Goal: Task Accomplishment & Management: Manage account settings

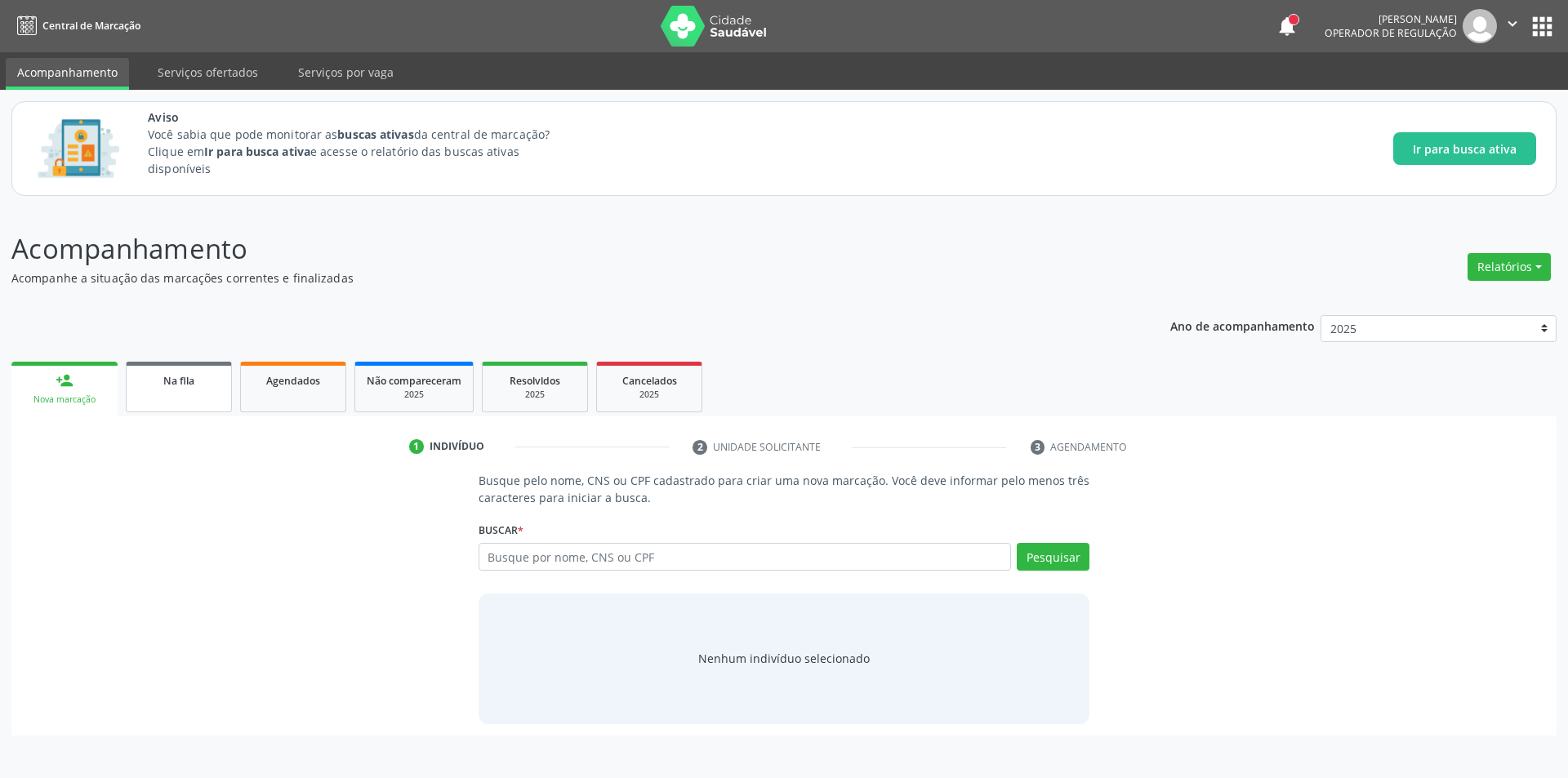
click at [188, 387] on span "Na fila" at bounding box center [179, 380] width 31 height 14
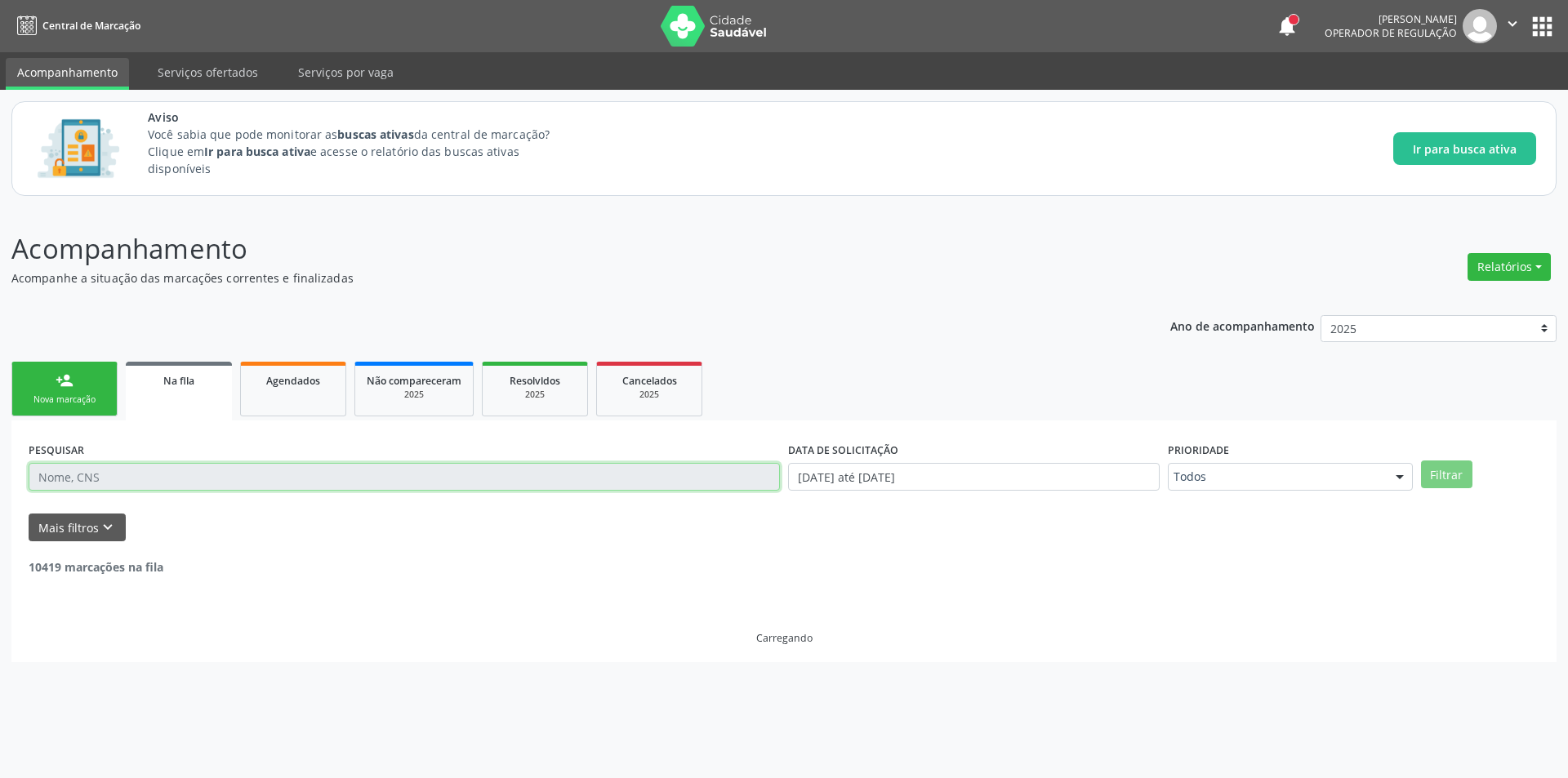
click at [172, 472] on input "text" at bounding box center [404, 477] width 751 height 28
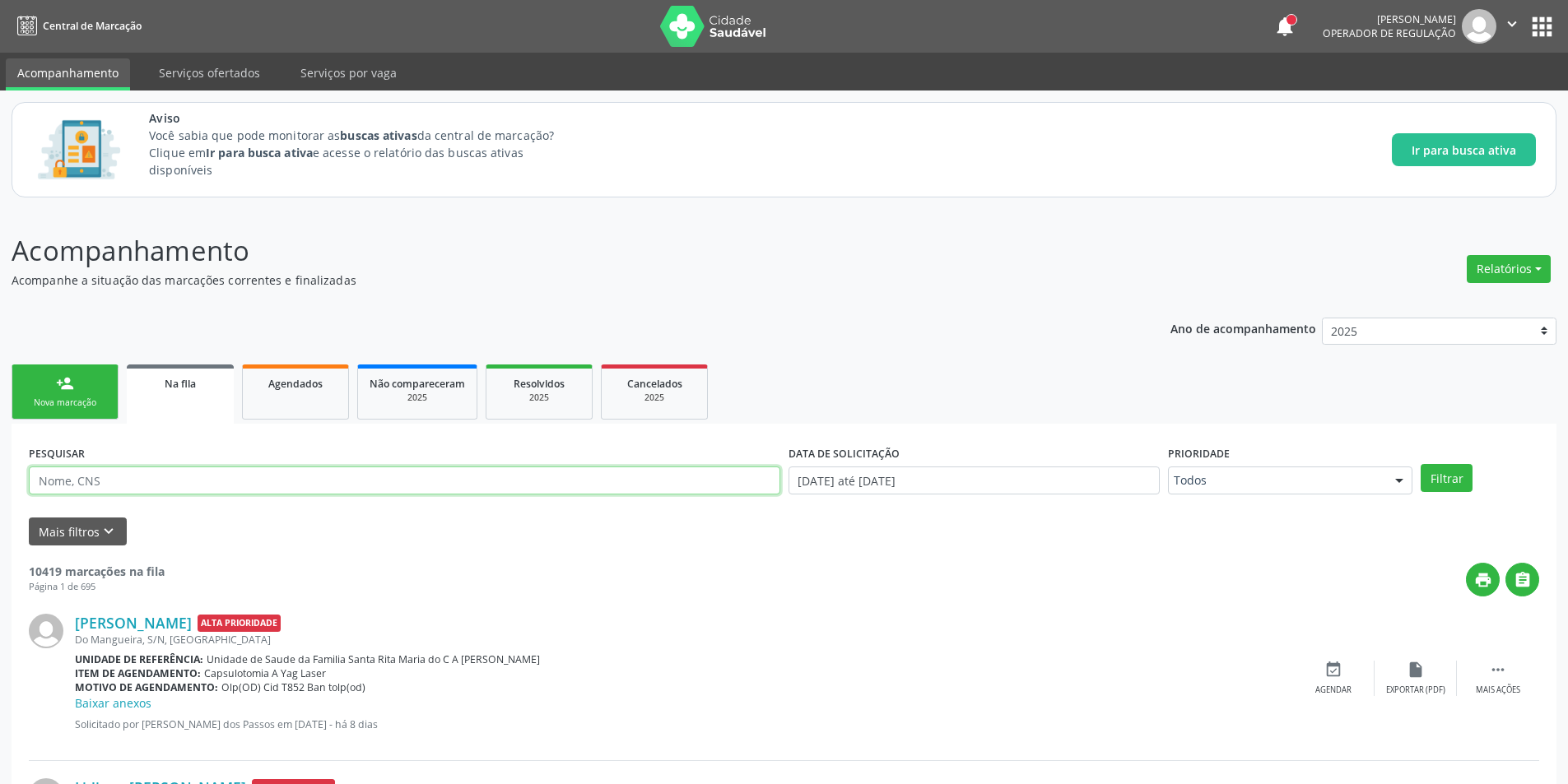
paste input "704208793868583"
type input "704208793868583"
click at [1420, 464] on button "Filtrar" at bounding box center [1445, 478] width 52 height 28
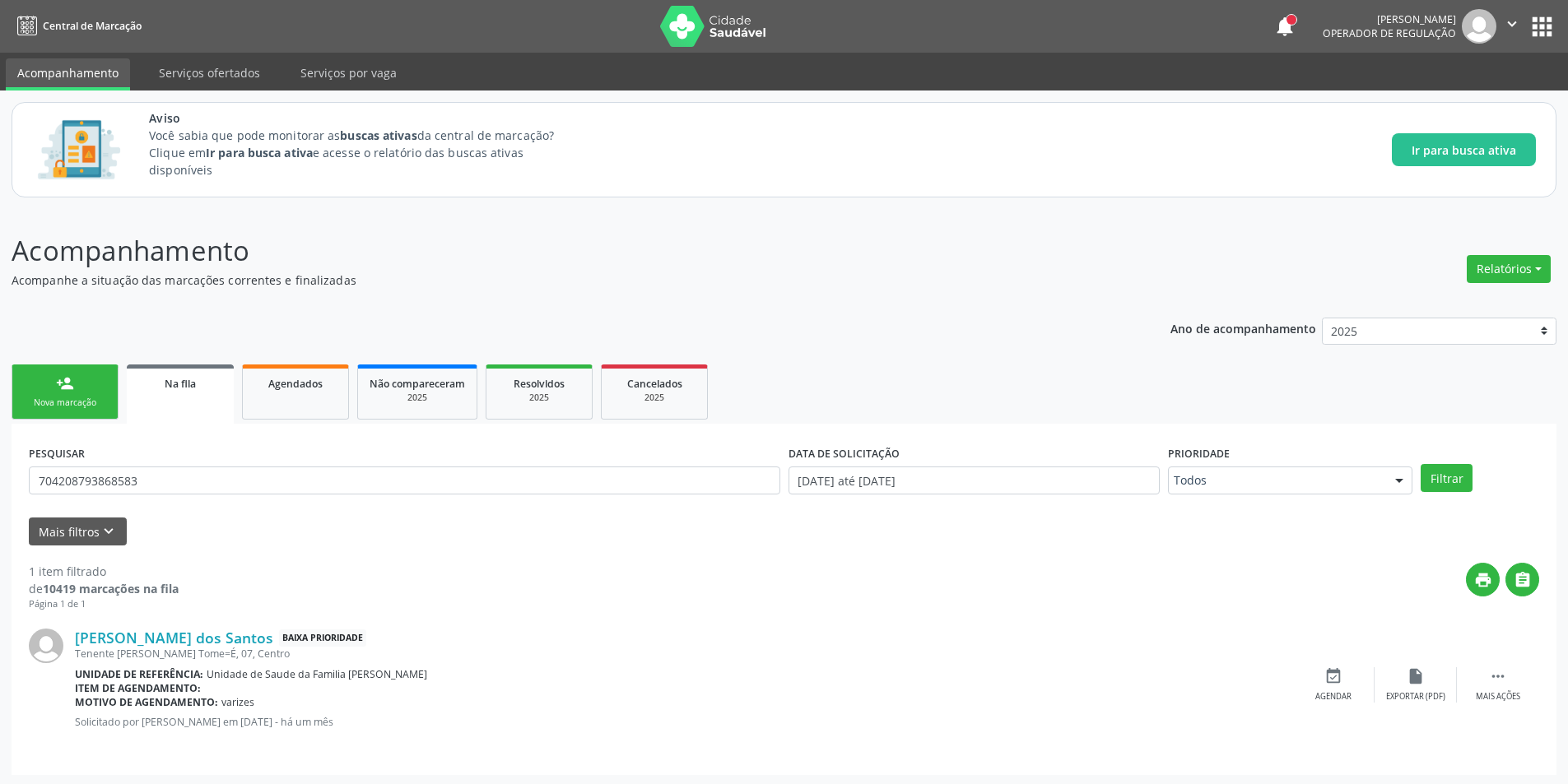
scroll to position [3, 0]
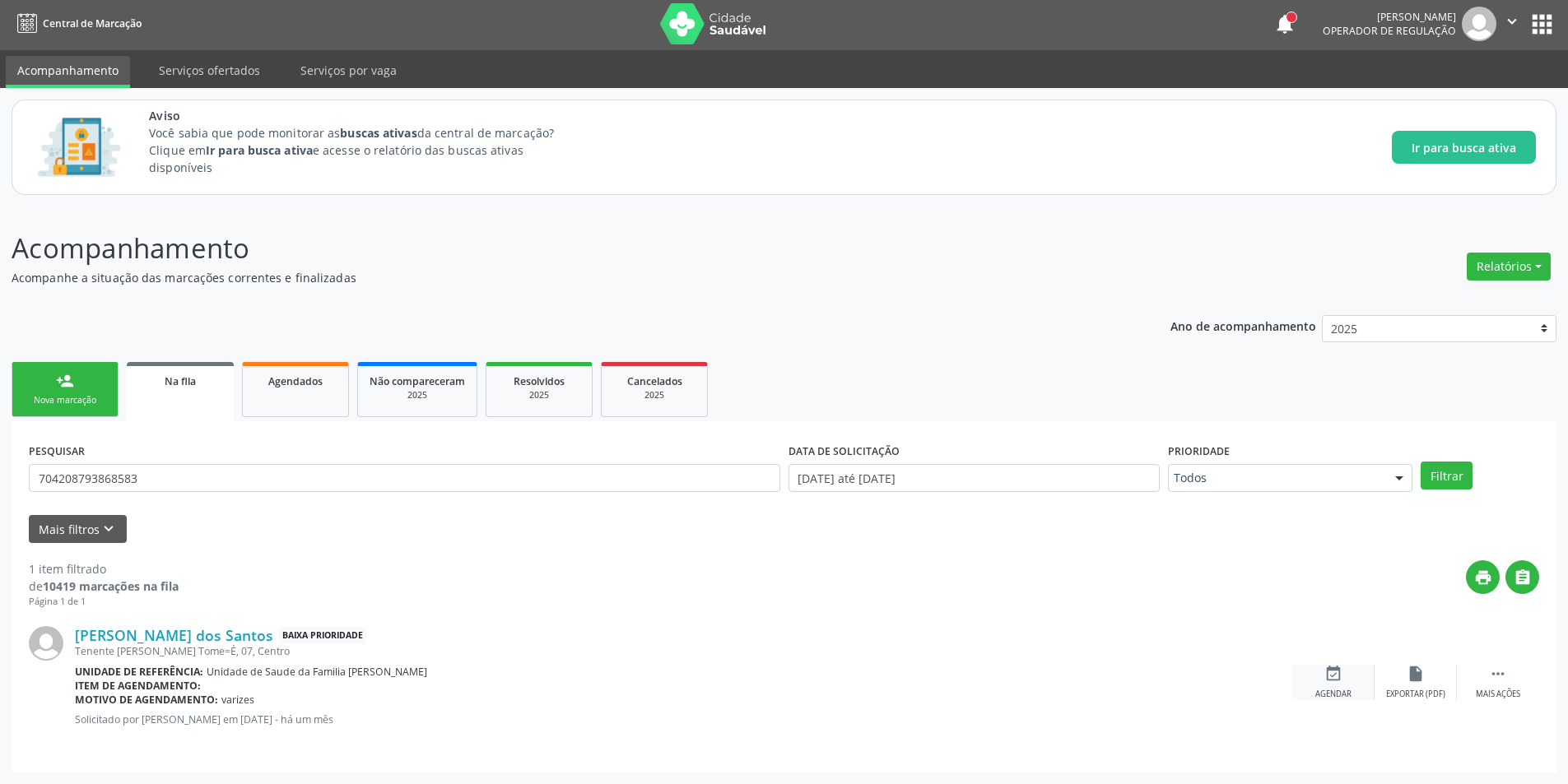
click at [1326, 680] on icon "event_available" at bounding box center [1333, 674] width 18 height 18
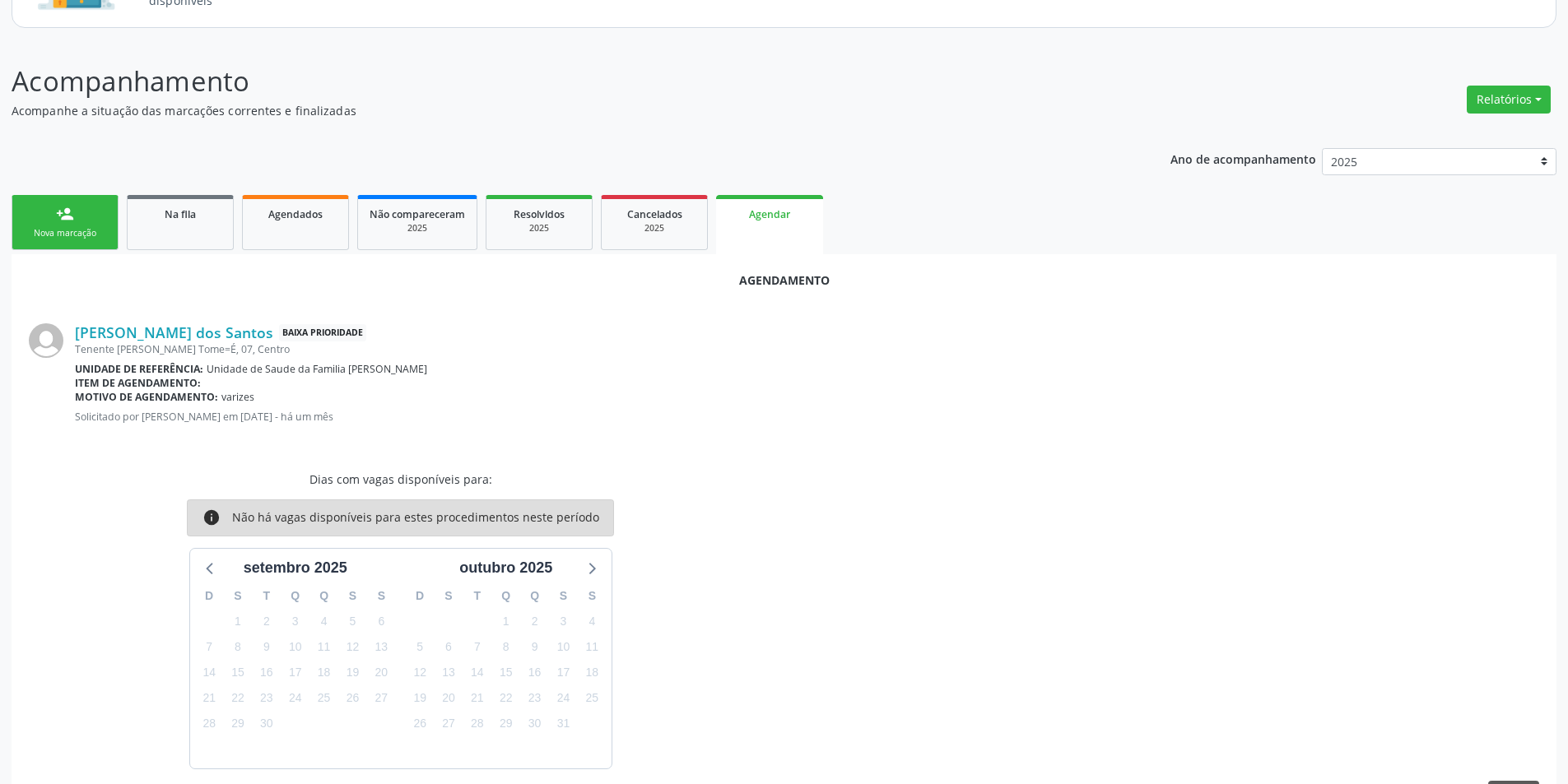
scroll to position [223, 0]
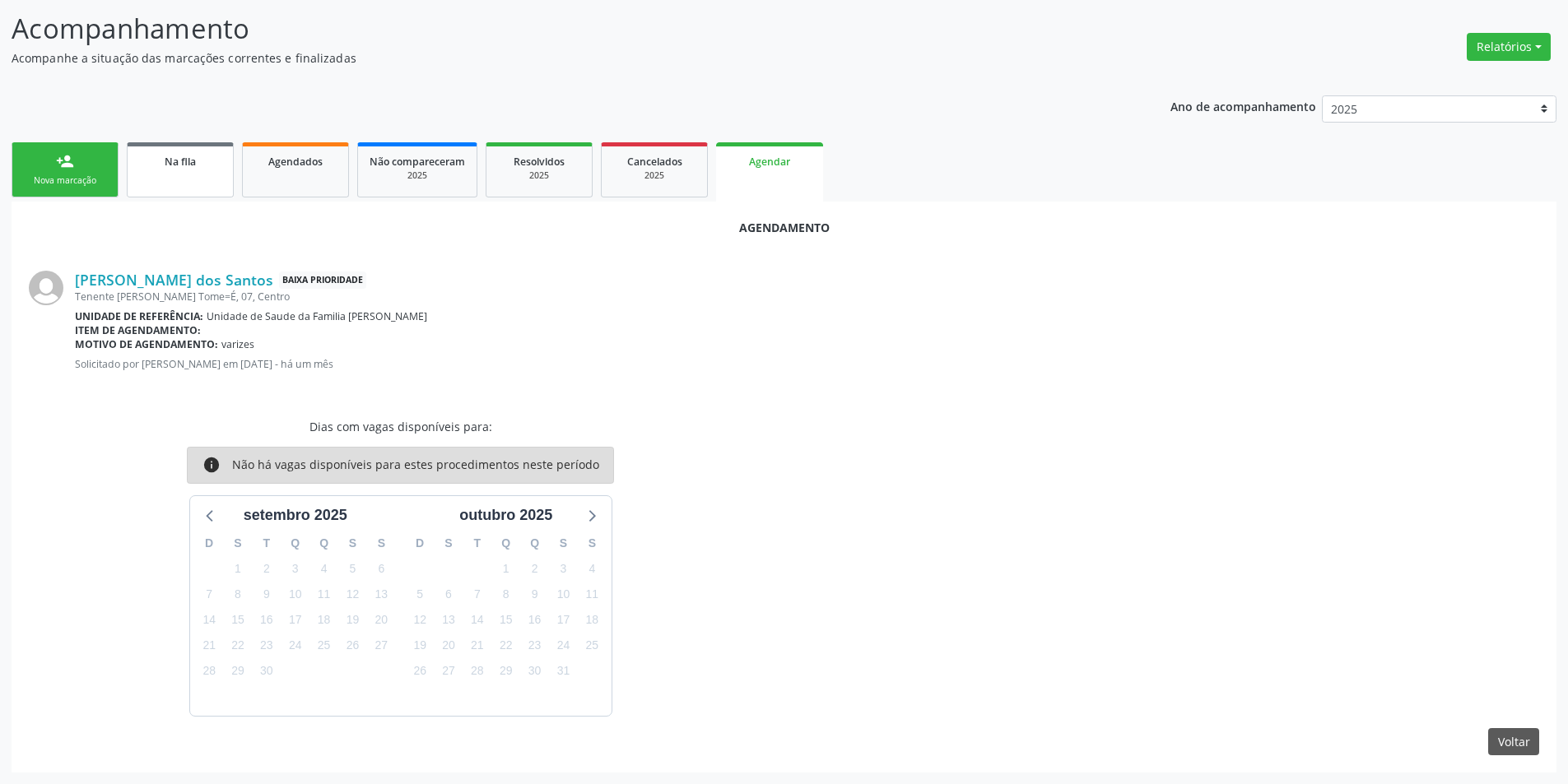
click at [193, 172] on link "Na fila" at bounding box center [180, 170] width 107 height 55
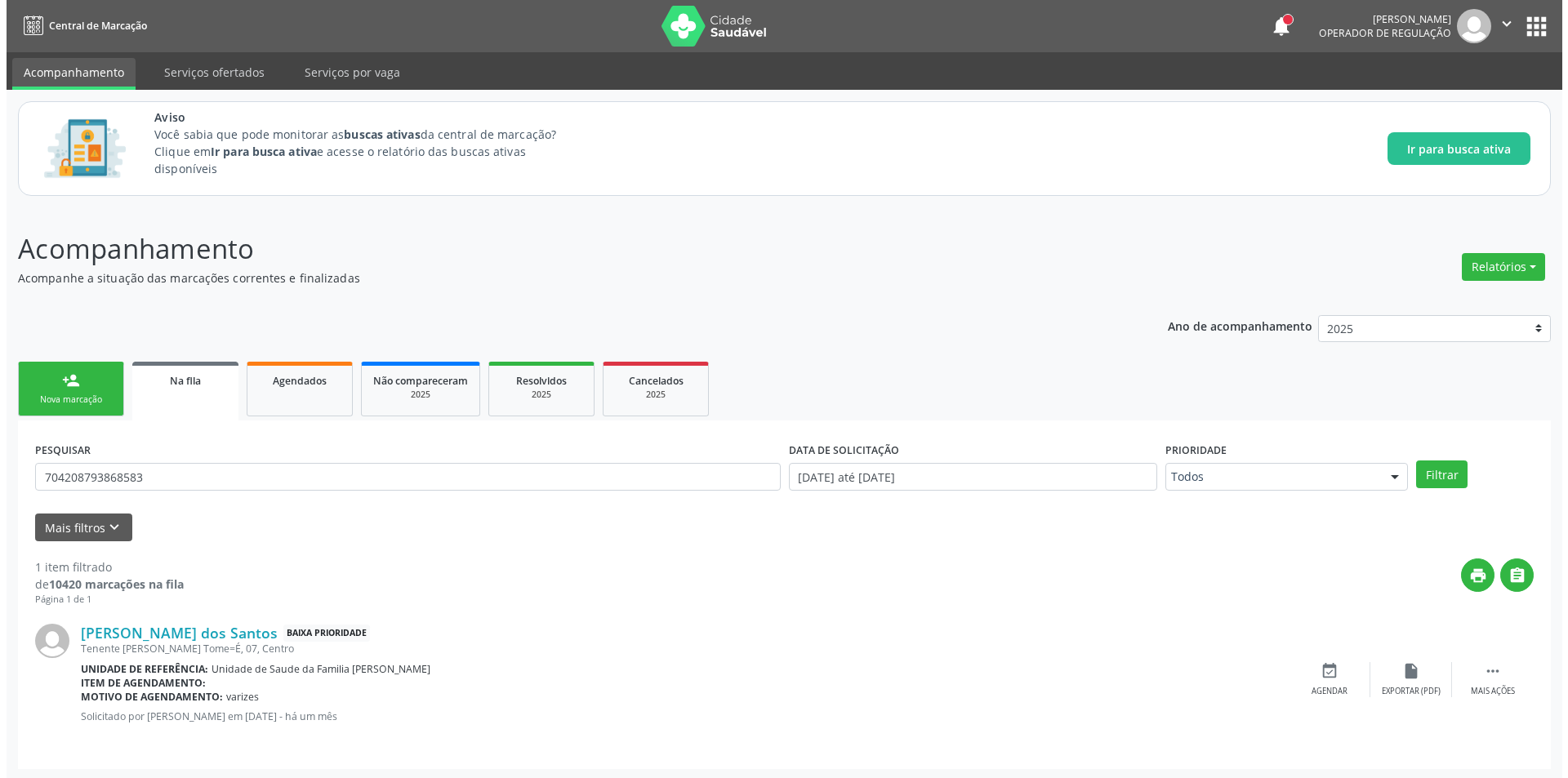
scroll to position [3, 0]
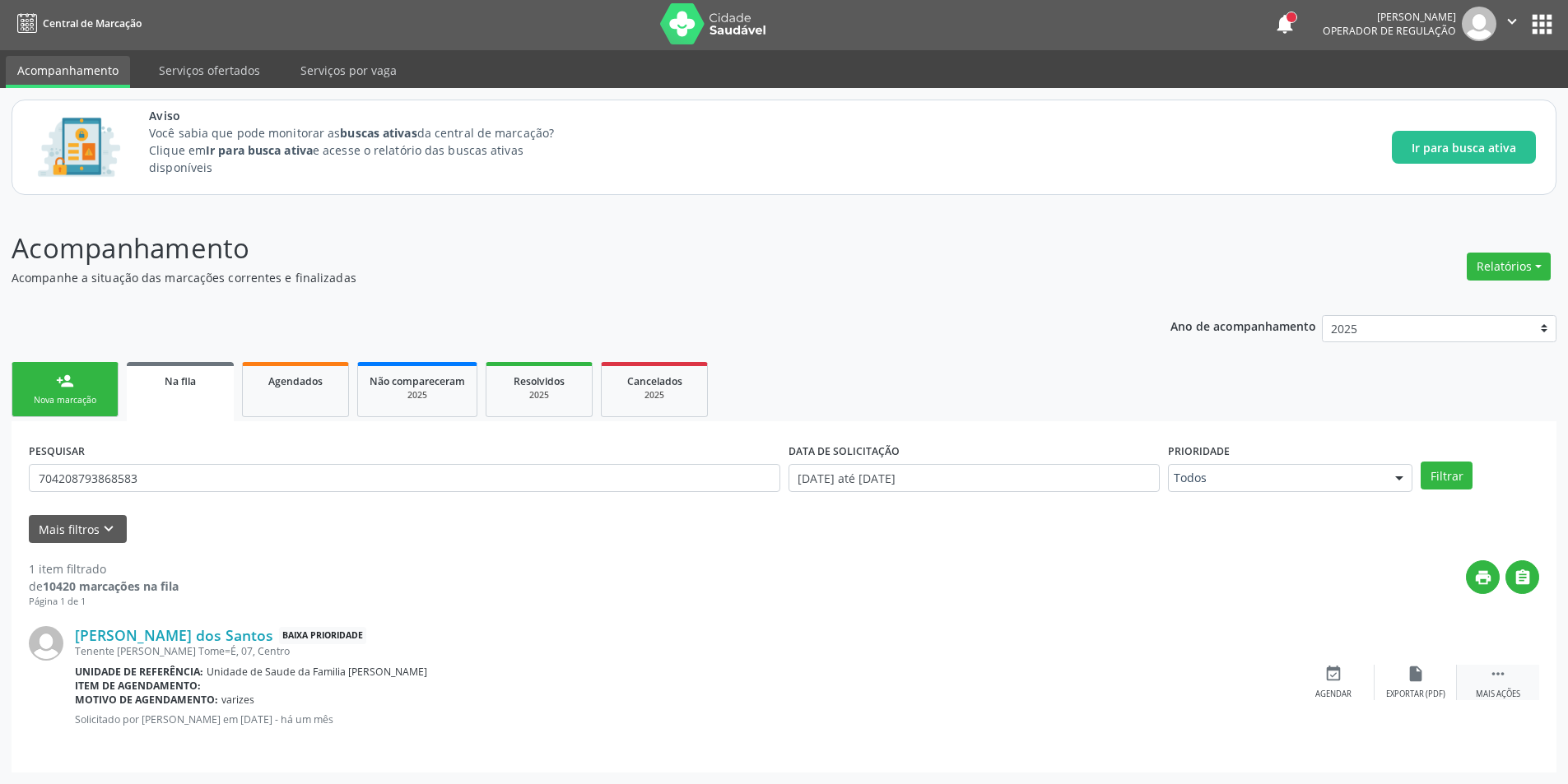
click at [1512, 680] on div " Mais ações" at bounding box center [1497, 682] width 83 height 35
click at [1333, 679] on icon "cancel" at bounding box center [1333, 674] width 18 height 18
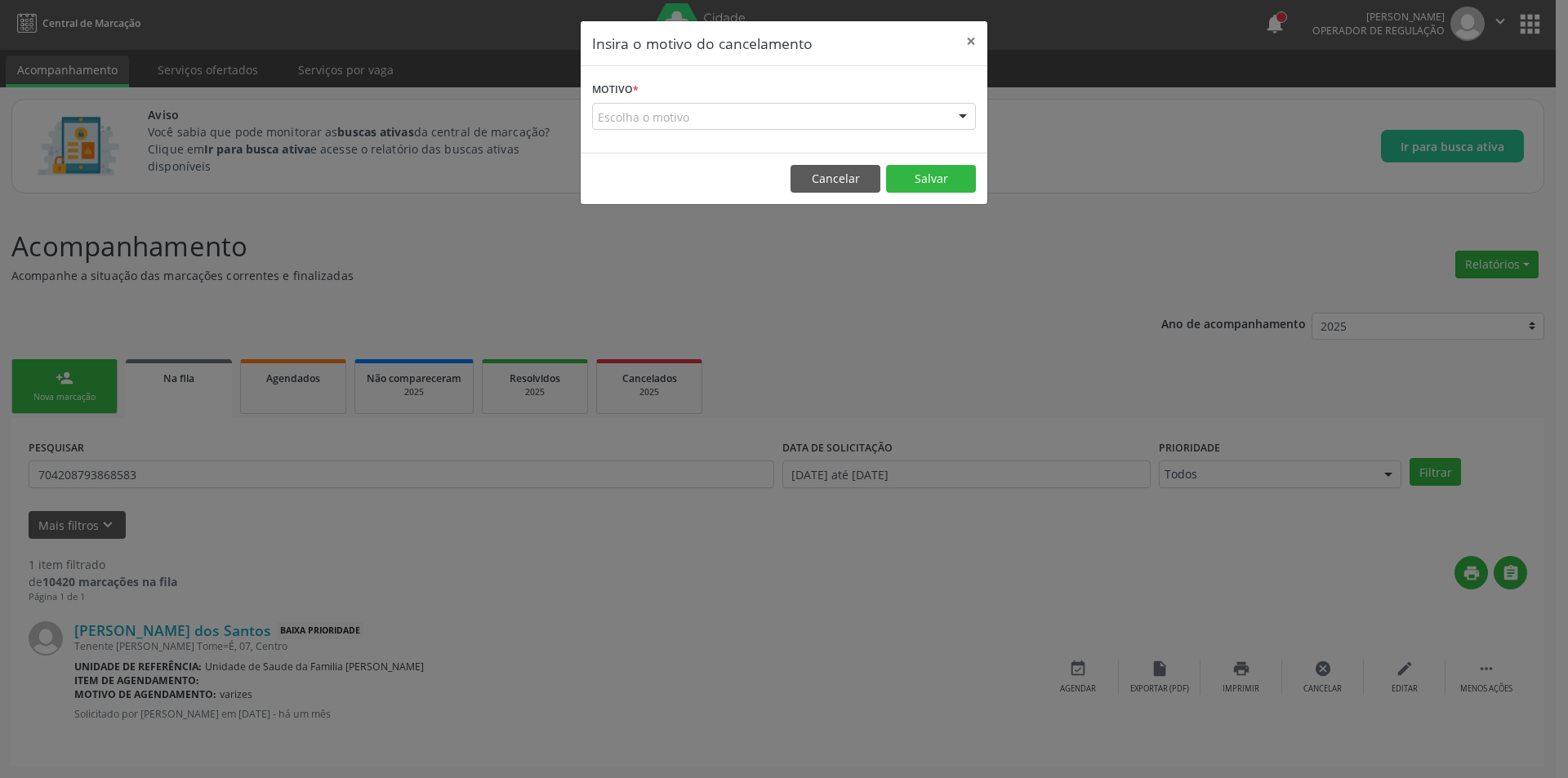
click at [681, 112] on div "Escolha o motivo" at bounding box center [784, 116] width 384 height 28
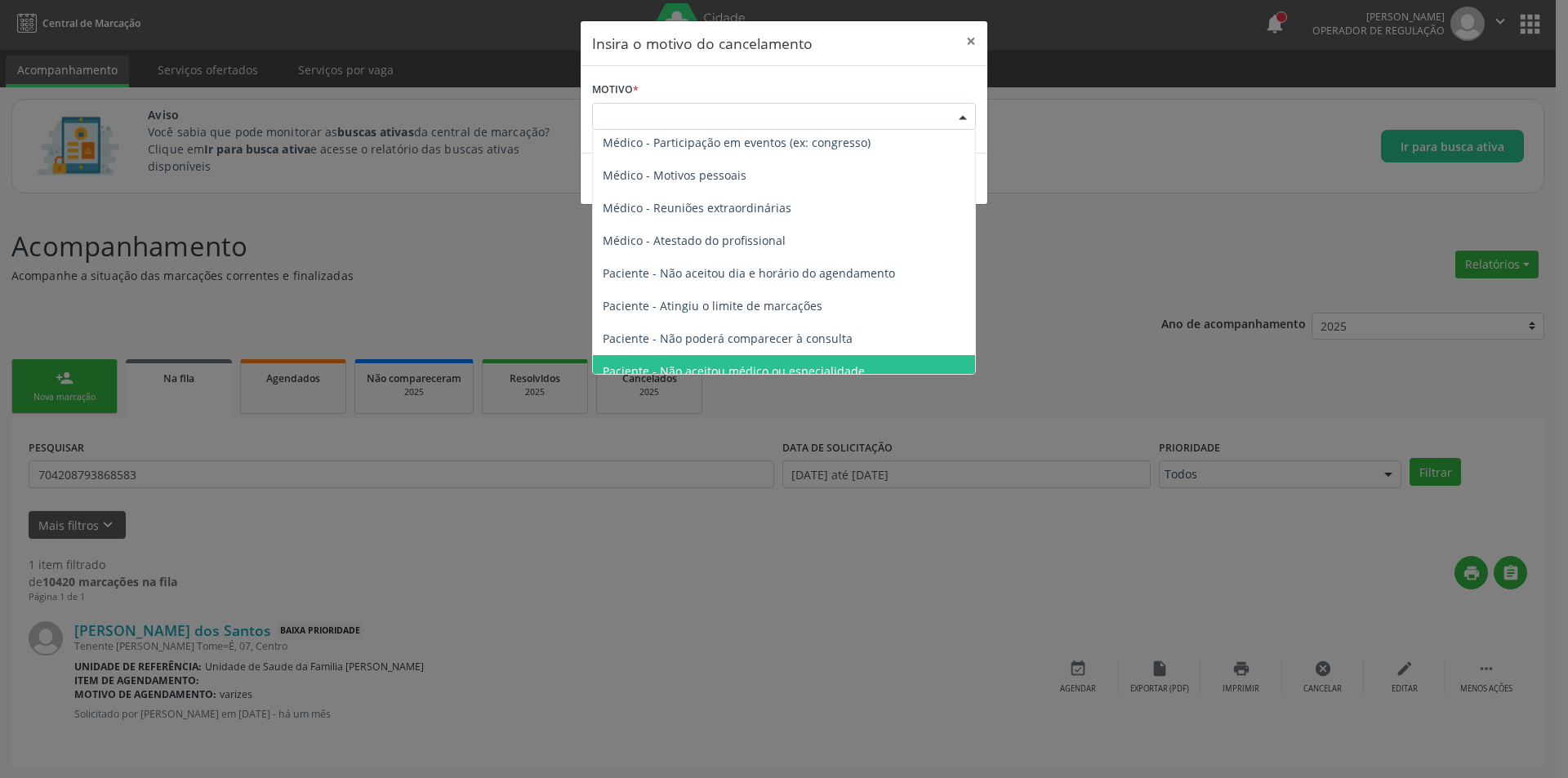
scroll to position [0, 0]
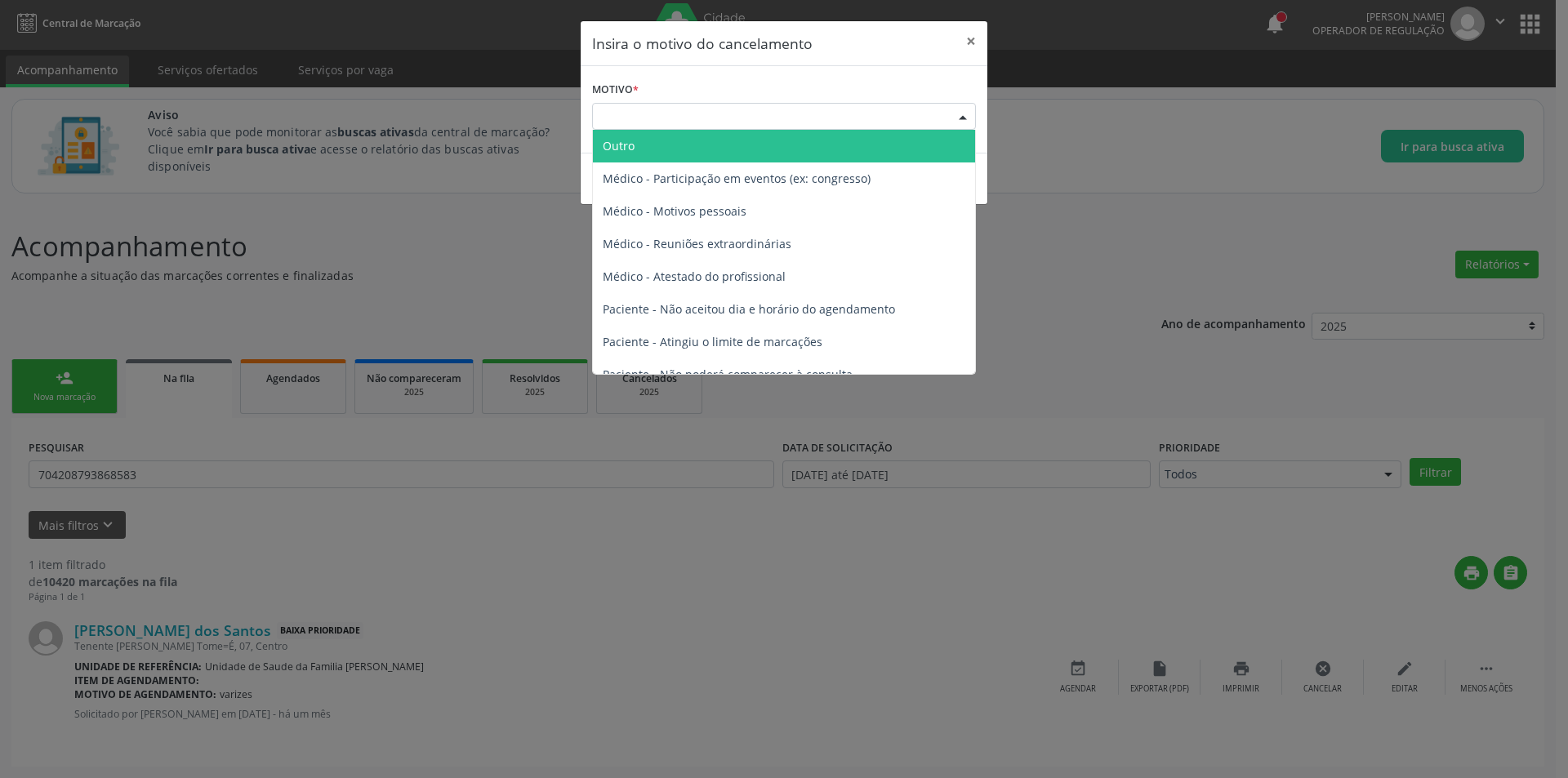
click at [690, 137] on span "Outro" at bounding box center [784, 146] width 382 height 32
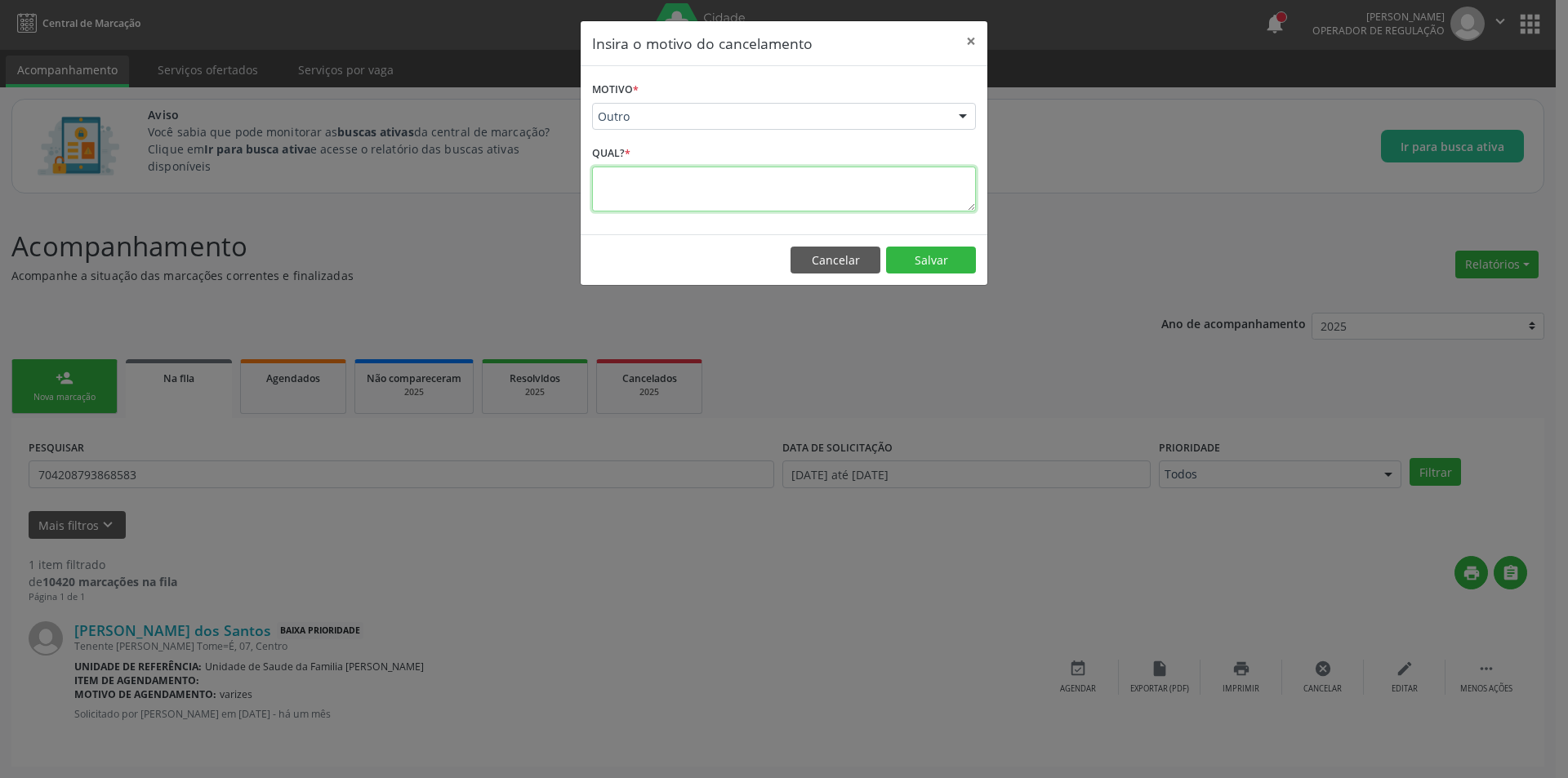
click at [634, 189] on textarea at bounding box center [784, 189] width 384 height 45
type textarea "p"
type textarea "SEM MOTIVOS ?"
click at [937, 257] on button "Salvar" at bounding box center [931, 261] width 90 height 28
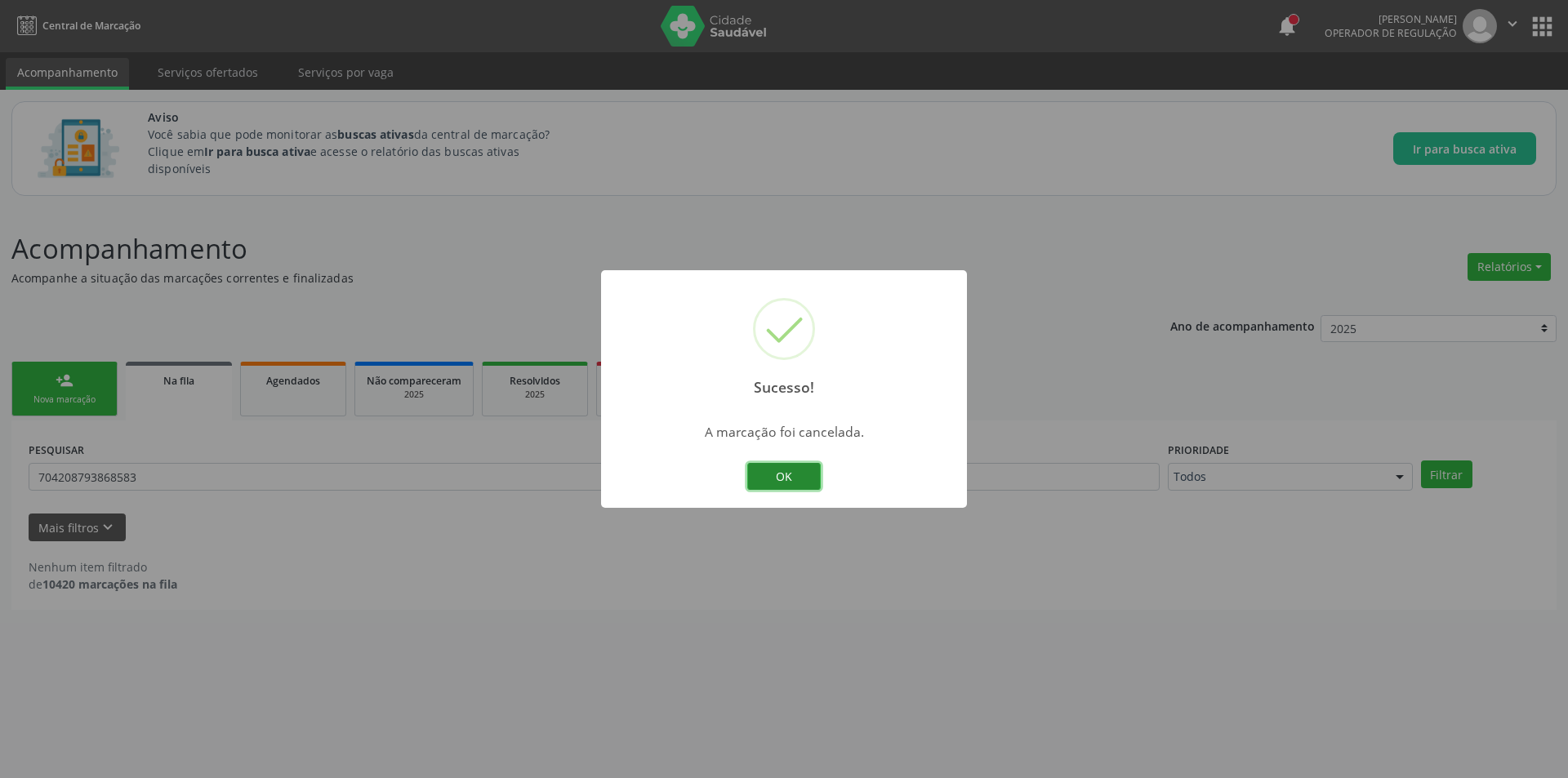
click at [802, 482] on button "OK" at bounding box center [784, 477] width 74 height 28
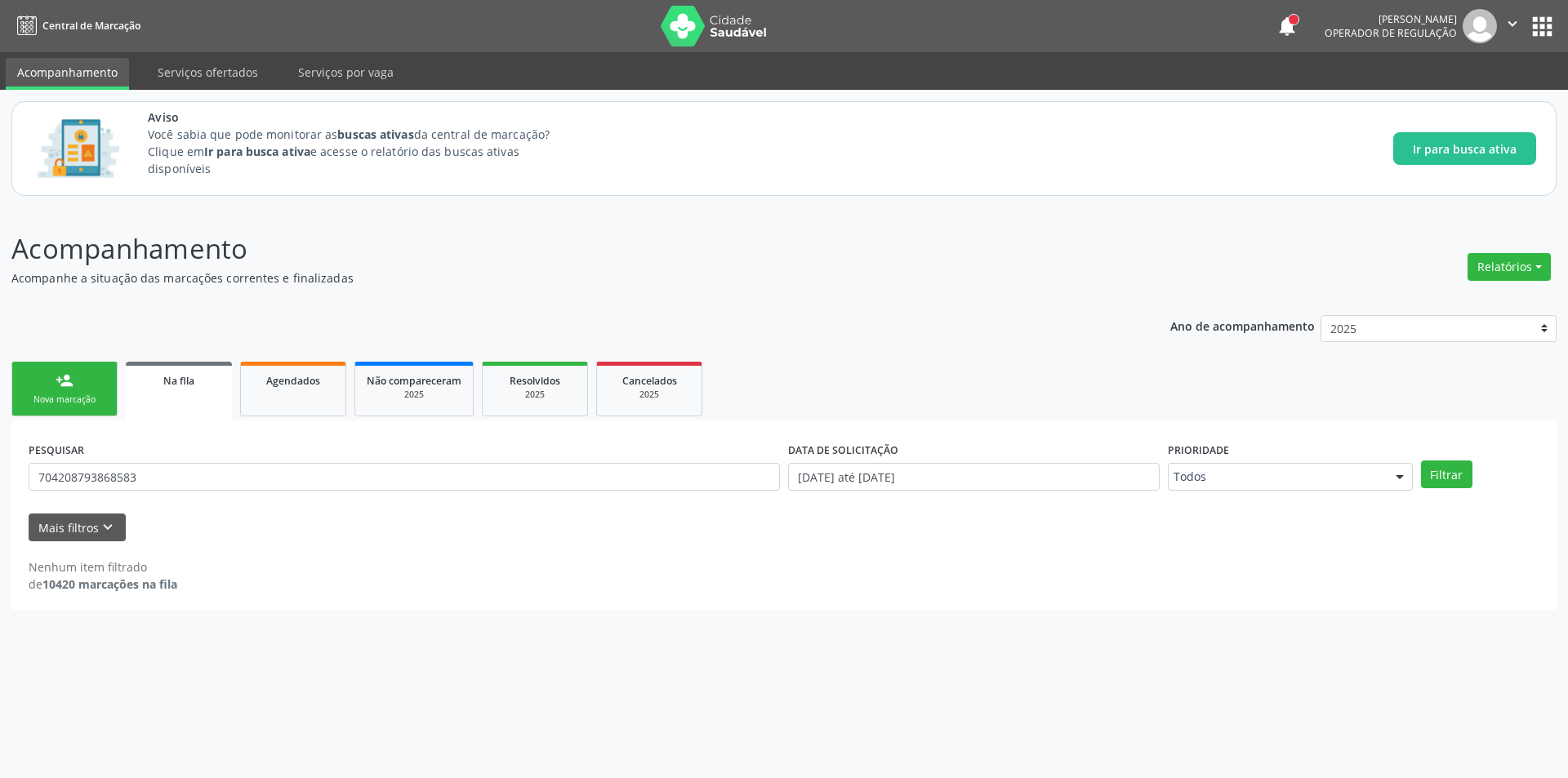
click at [1518, 19] on icon "" at bounding box center [1513, 23] width 18 height 18
click at [1498, 89] on link "Sair" at bounding box center [1471, 99] width 113 height 23
